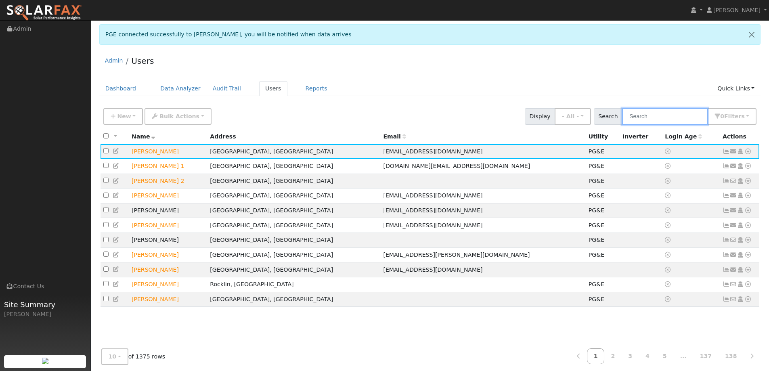
click at [653, 109] on input "text" at bounding box center [665, 116] width 86 height 17
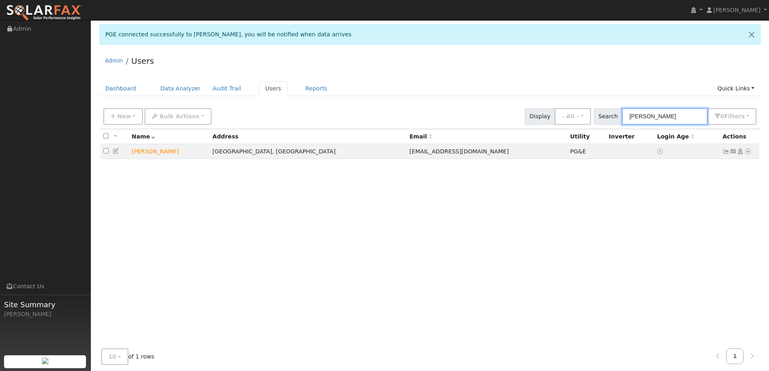
click at [664, 122] on input "[PERSON_NAME]" at bounding box center [665, 116] width 86 height 17
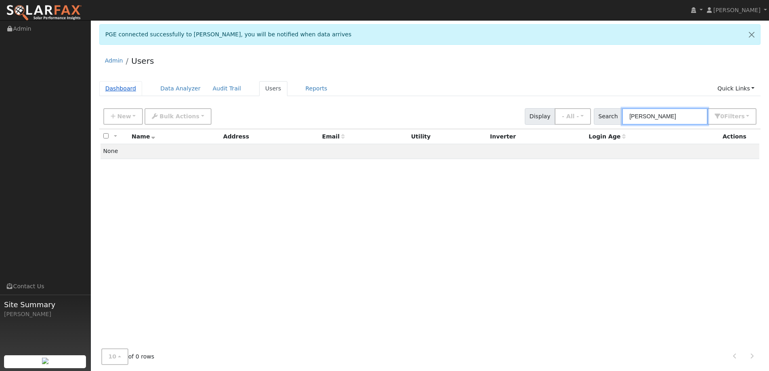
type input "Jeanne Lin"
click at [111, 88] on link "Dashboard" at bounding box center [120, 88] width 43 height 15
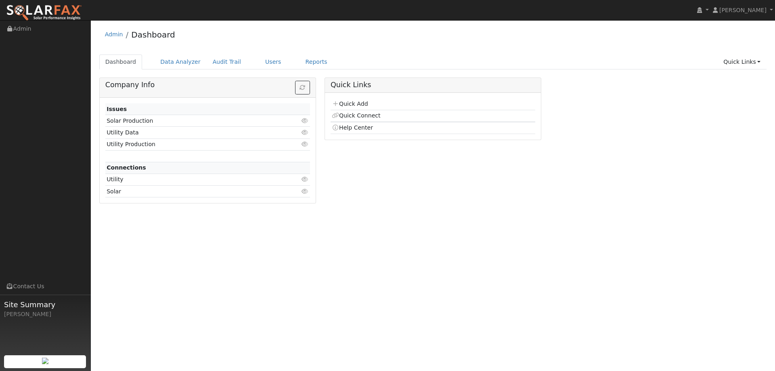
click at [371, 103] on td "Quick Add" at bounding box center [433, 105] width 205 height 12
click at [363, 104] on link "Quick Add" at bounding box center [350, 104] width 36 height 6
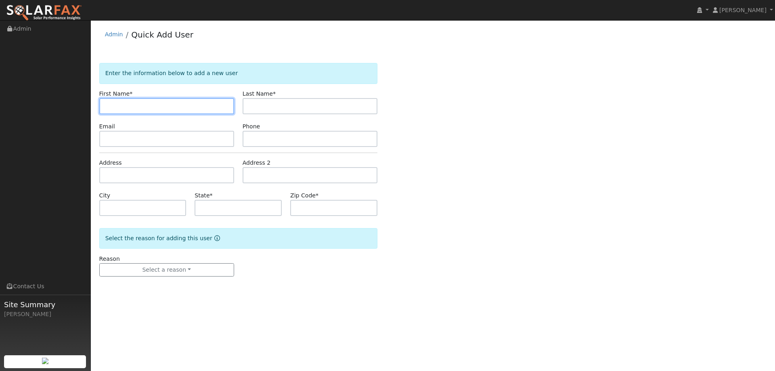
click at [164, 105] on input "text" at bounding box center [166, 106] width 135 height 16
type input "[PERSON_NAME]"
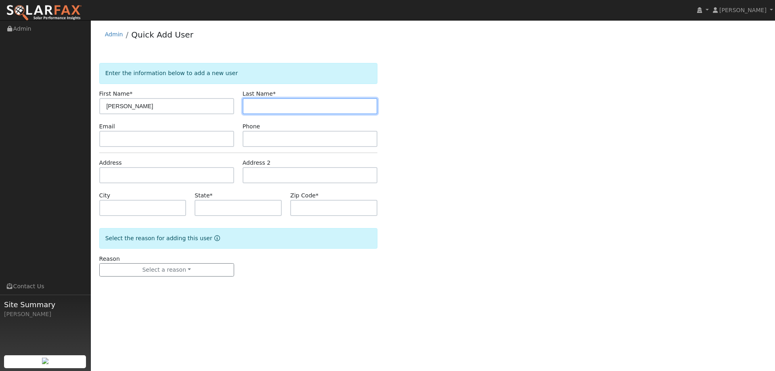
click at [277, 105] on input "text" at bounding box center [310, 106] width 135 height 16
type input "Lin"
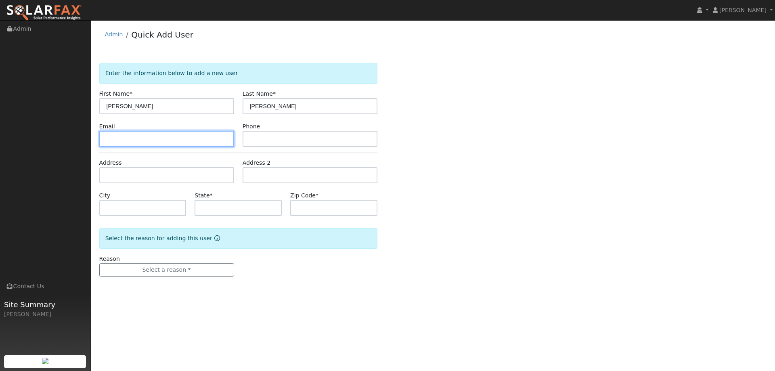
click at [190, 143] on input "text" at bounding box center [166, 139] width 135 height 16
click at [168, 134] on input "text" at bounding box center [166, 139] width 135 height 16
paste input "[EMAIL_ADDRESS][DOMAIN_NAME]"
type input "[EMAIL_ADDRESS][DOMAIN_NAME]"
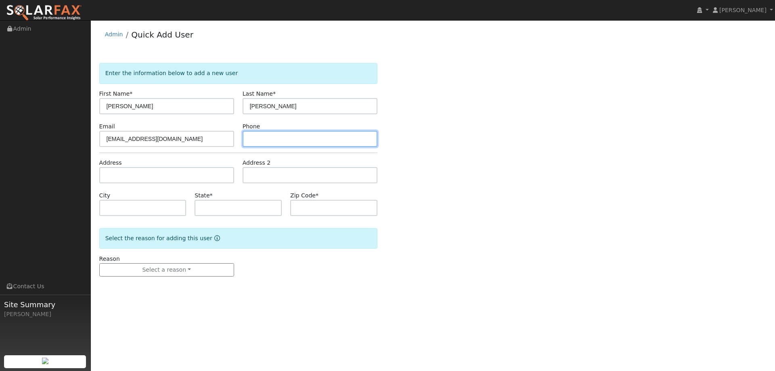
click at [307, 136] on input "text" at bounding box center [310, 139] width 135 height 16
paste input "(415) 505-0176"
type input "(415) 505-0176"
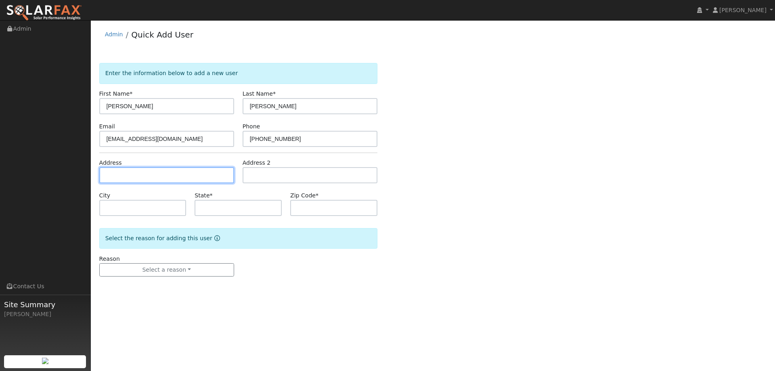
click at [218, 168] on input "text" at bounding box center [166, 175] width 135 height 16
paste input "448 Sutter Street"
click at [212, 177] on input "text" at bounding box center [166, 175] width 135 height 16
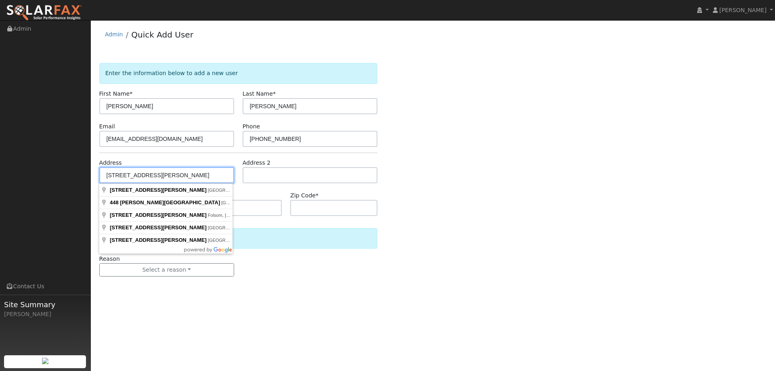
type input "448 Sutter Street"
type input "Petaluma"
type input "CA"
type input "94954"
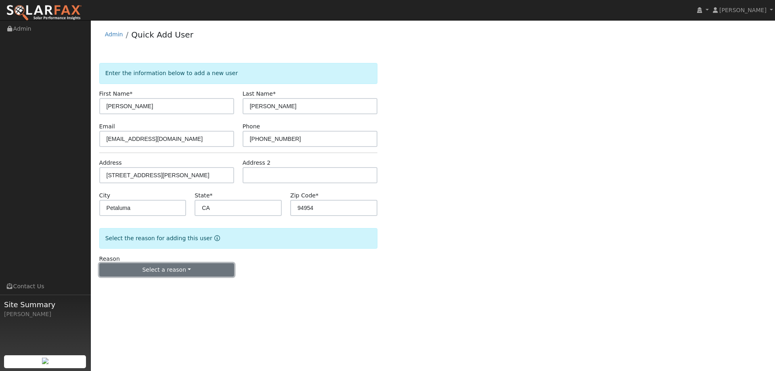
click at [175, 272] on button "Select a reason" at bounding box center [166, 270] width 135 height 14
click at [160, 282] on link "New lead" at bounding box center [144, 286] width 89 height 11
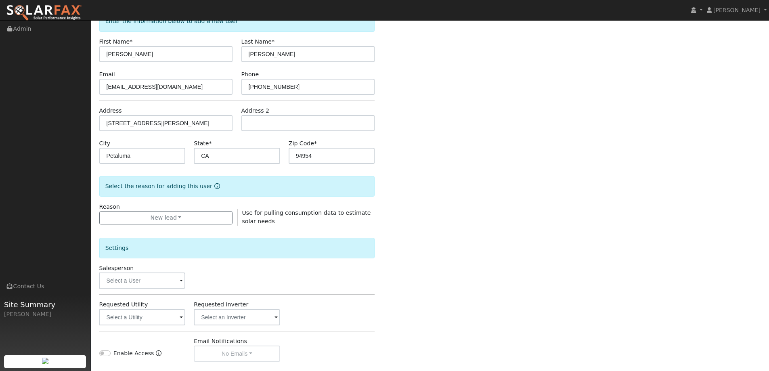
scroll to position [121, 0]
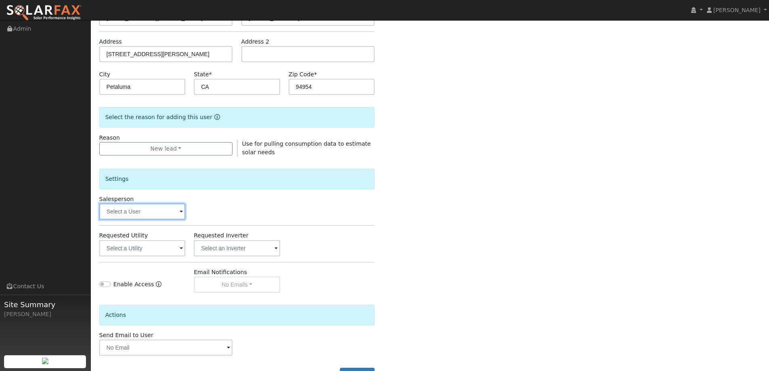
click at [147, 207] on input "text" at bounding box center [142, 212] width 86 height 16
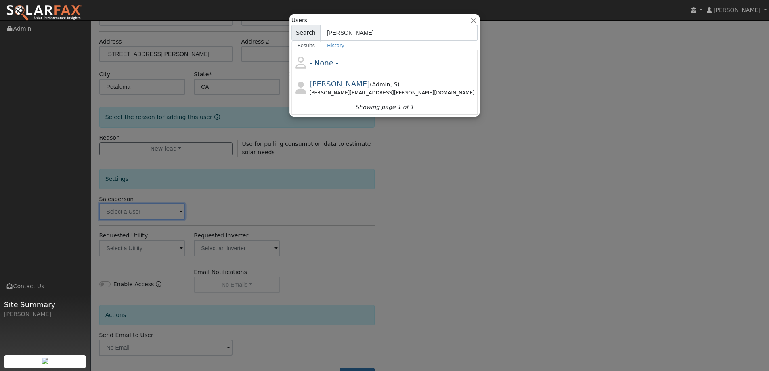
type input "jon"
click at [344, 80] on span "Jon Landsman" at bounding box center [340, 84] width 61 height 8
type input "Jon Landsman"
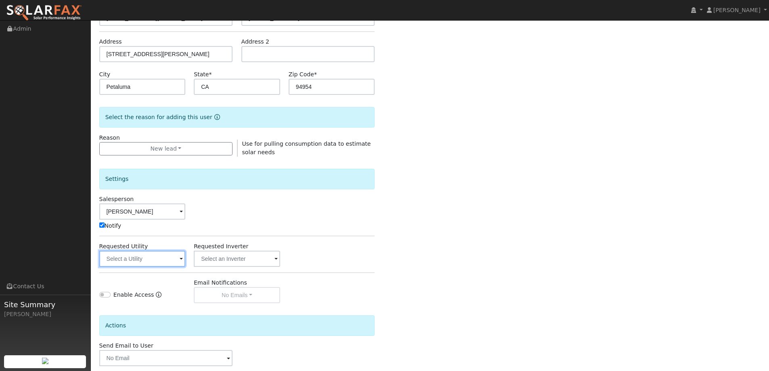
click at [136, 262] on input "text" at bounding box center [142, 259] width 86 height 16
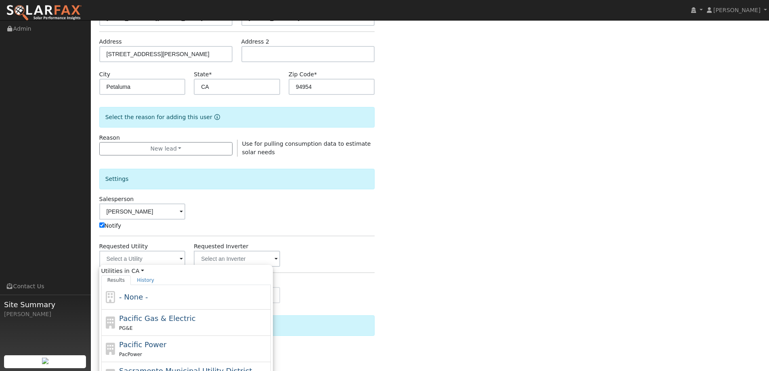
drag, startPoint x: 146, startPoint y: 316, endPoint x: 155, endPoint y: 291, distance: 26.7
click at [146, 315] on span "Pacific Gas & Electric" at bounding box center [157, 318] width 76 height 8
type input "Pacific Gas & Electric"
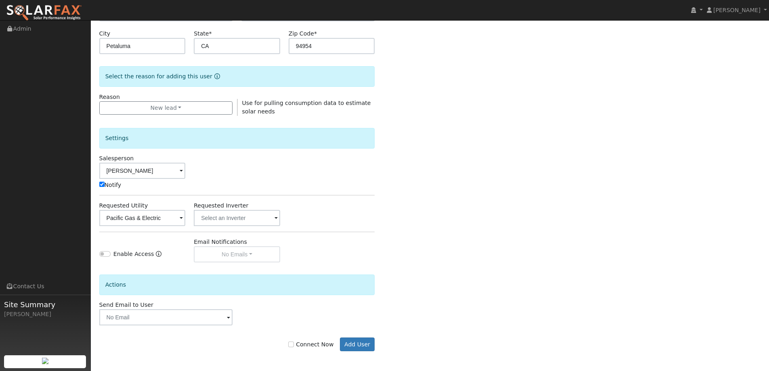
scroll to position [162, 0]
click at [294, 342] on input "Connect Now" at bounding box center [291, 344] width 6 height 6
checkbox input "true"
click at [373, 344] on button "Add User" at bounding box center [357, 344] width 35 height 14
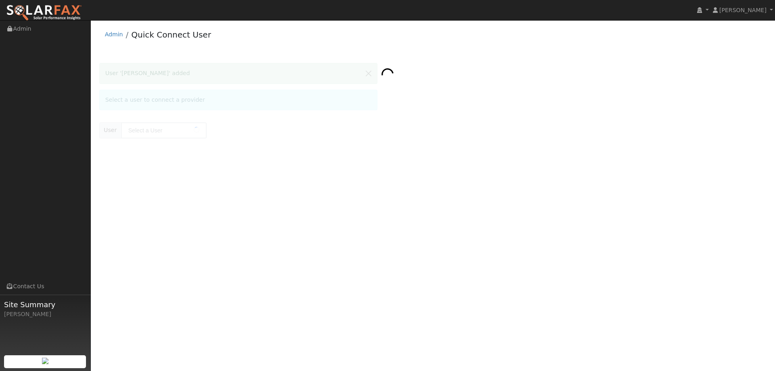
type input "Jeanne Lin"
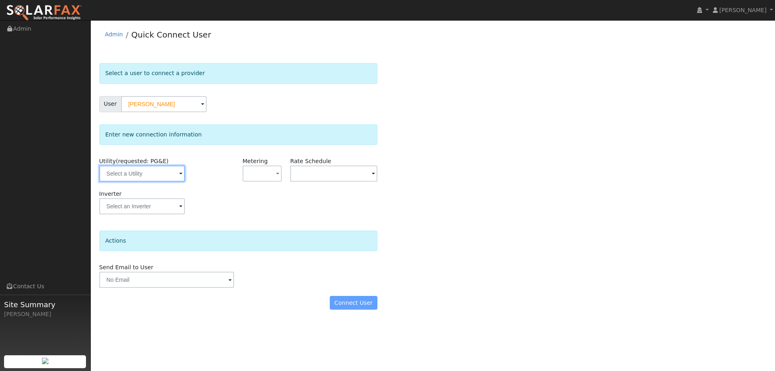
click at [168, 168] on input "text" at bounding box center [142, 174] width 86 height 16
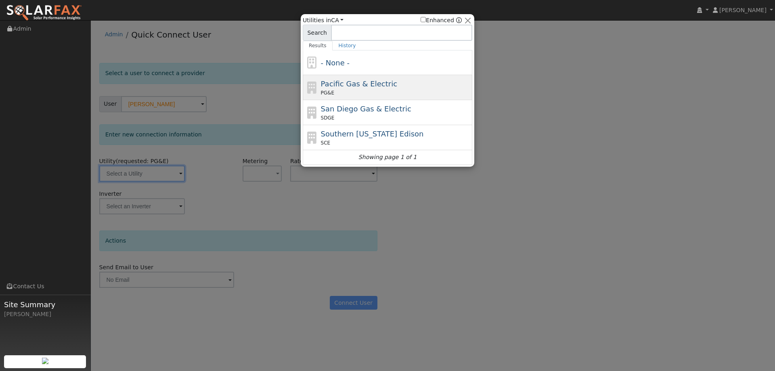
click at [347, 80] on span "Pacific Gas & Electric" at bounding box center [359, 84] width 76 height 8
type input "PG&E"
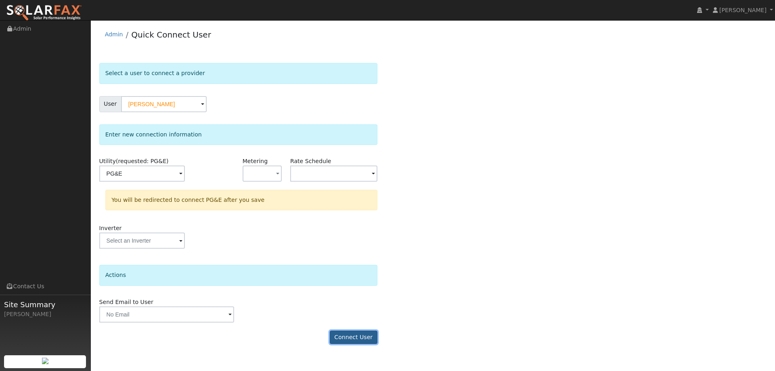
click at [357, 336] on button "Connect User" at bounding box center [354, 338] width 48 height 14
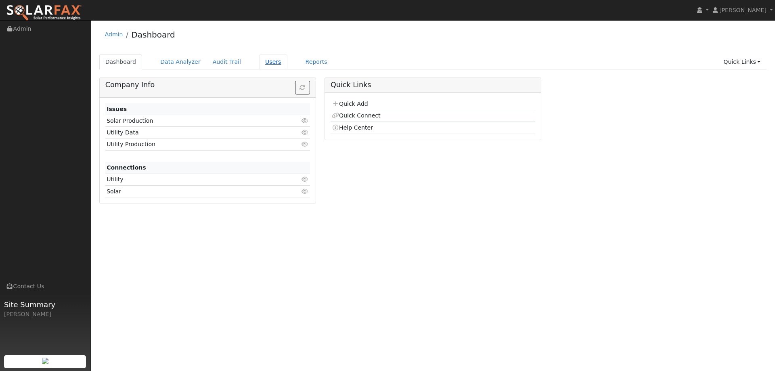
click at [266, 66] on link "Users" at bounding box center [273, 62] width 28 height 15
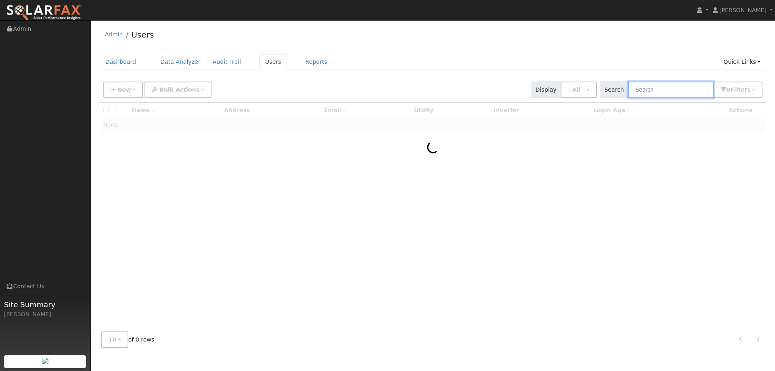
click at [650, 92] on input "text" at bounding box center [671, 90] width 86 height 17
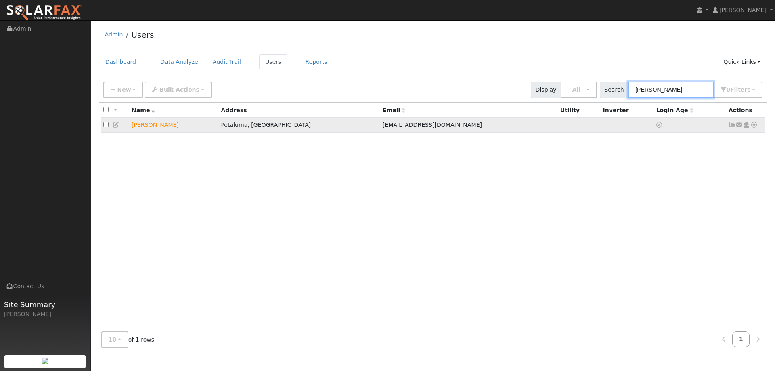
type input "[PERSON_NAME]"
click at [755, 126] on icon at bounding box center [754, 125] width 7 height 6
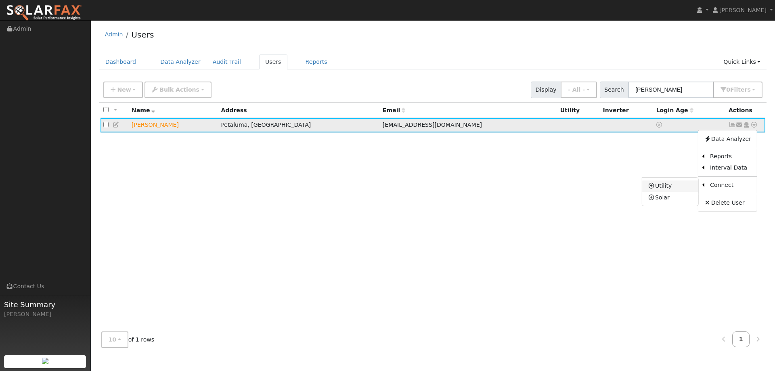
click at [695, 189] on link "Utility" at bounding box center [670, 186] width 56 height 11
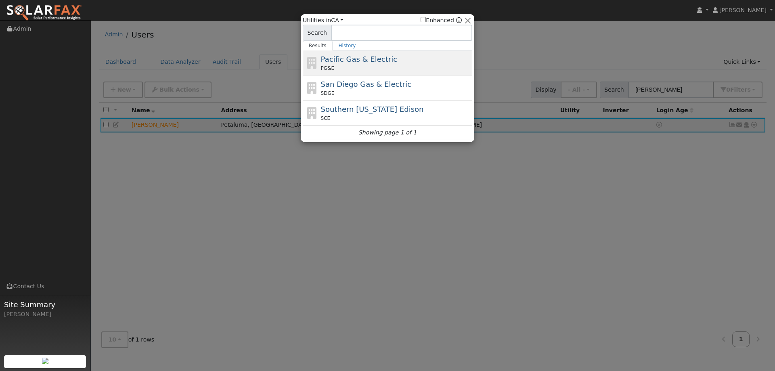
click at [320, 76] on div "Pacific Gas & Electric PG&E" at bounding box center [388, 88] width 170 height 25
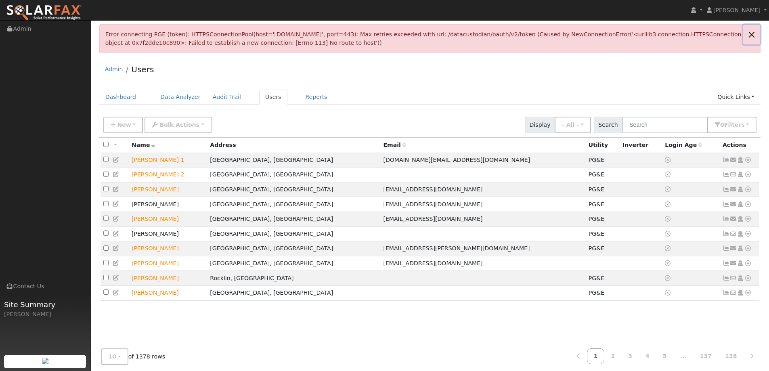
click at [752, 36] on link at bounding box center [751, 35] width 17 height 20
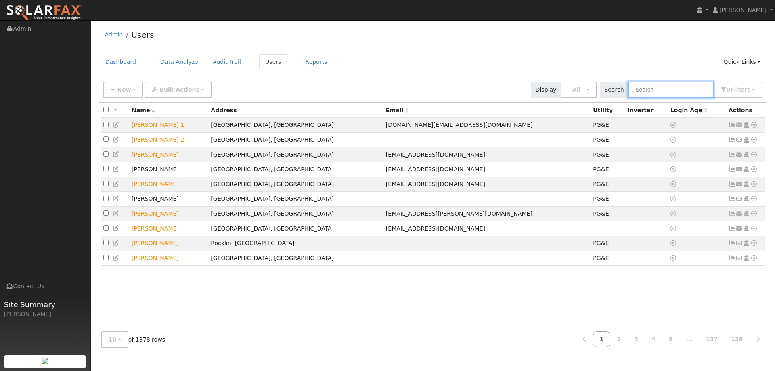
click at [662, 86] on input "text" at bounding box center [671, 90] width 86 height 17
type input "K"
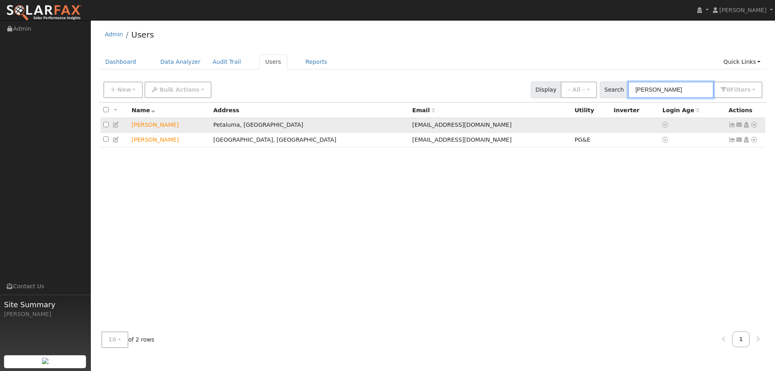
type input "[PERSON_NAME]"
click at [755, 126] on icon at bounding box center [754, 125] width 7 height 6
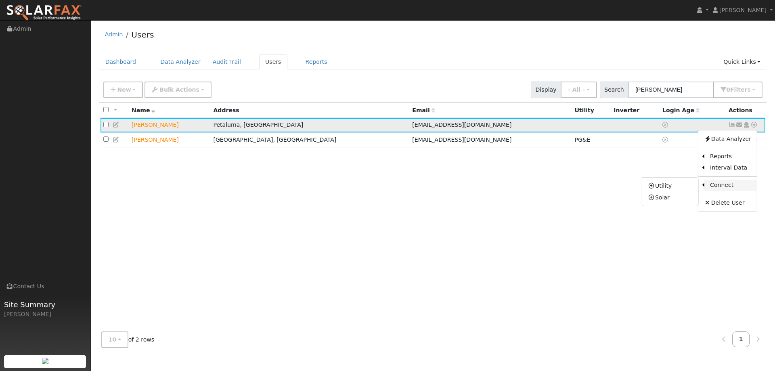
click at [724, 183] on link "Connect" at bounding box center [731, 185] width 52 height 11
click at [756, 126] on icon at bounding box center [754, 125] width 7 height 6
click at [689, 183] on link "Utility" at bounding box center [670, 186] width 56 height 11
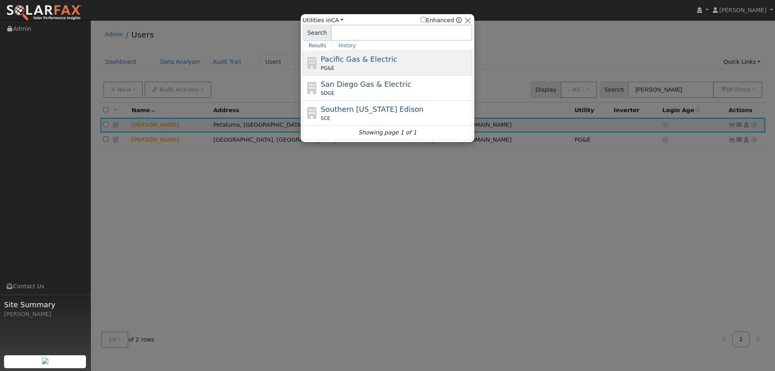
click at [382, 60] on span "Pacific Gas & Electric" at bounding box center [359, 59] width 76 height 8
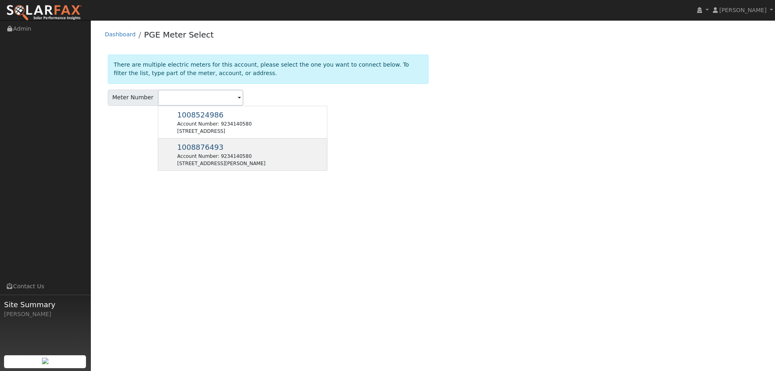
click at [195, 155] on div "Account Number: 9234140580" at bounding box center [221, 156] width 88 height 7
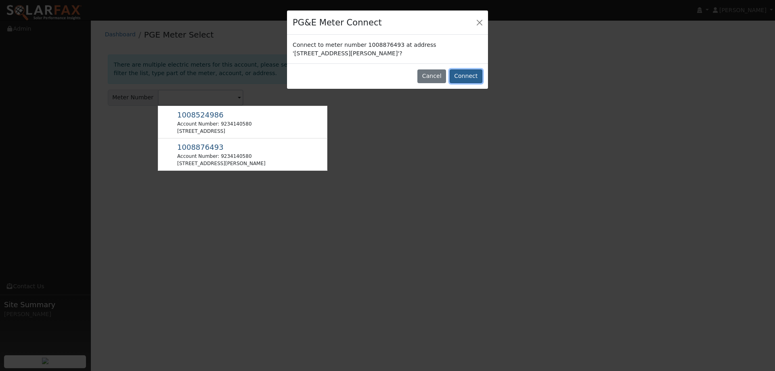
click at [470, 79] on button "Connect" at bounding box center [466, 76] width 33 height 14
